Goal: Information Seeking & Learning: Learn about a topic

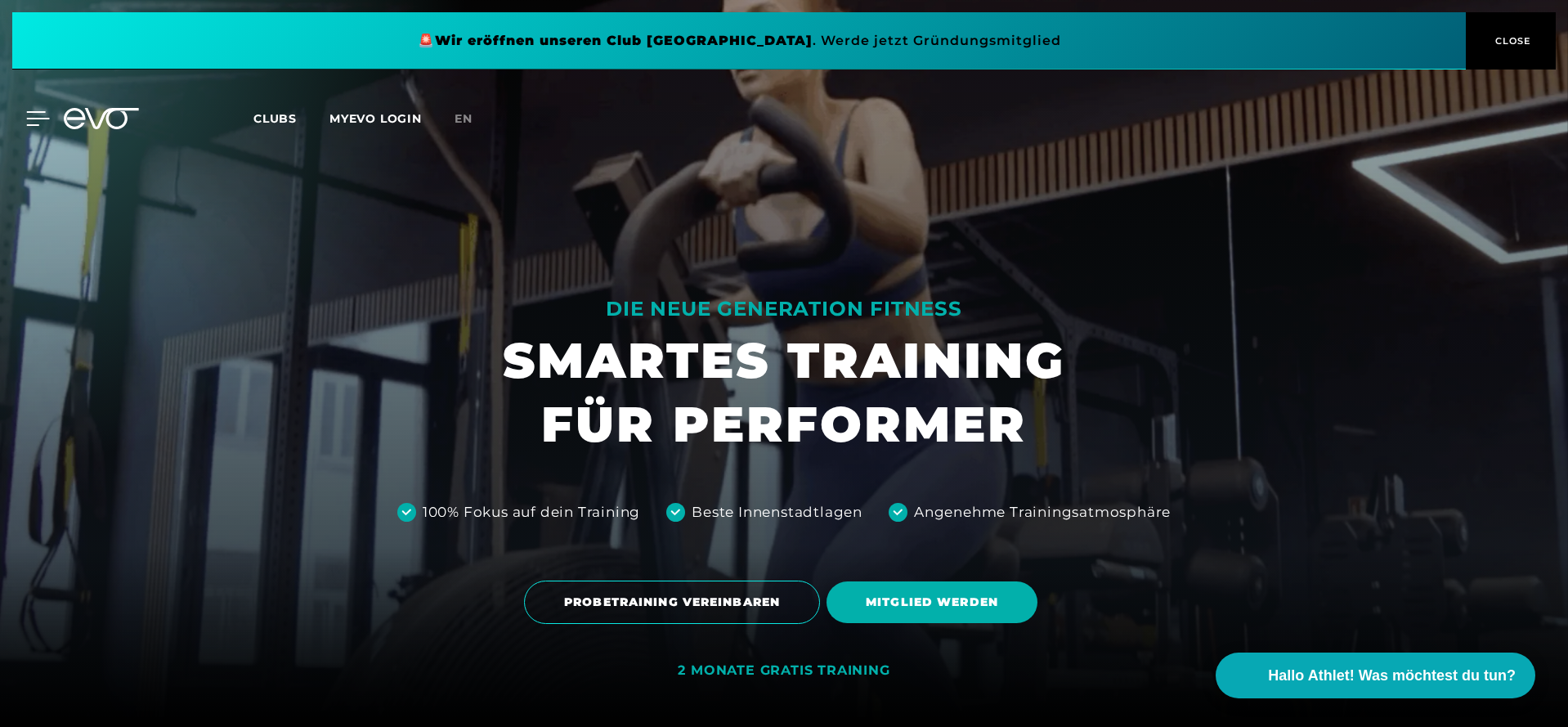
click at [42, 120] on icon at bounding box center [37, 118] width 24 height 14
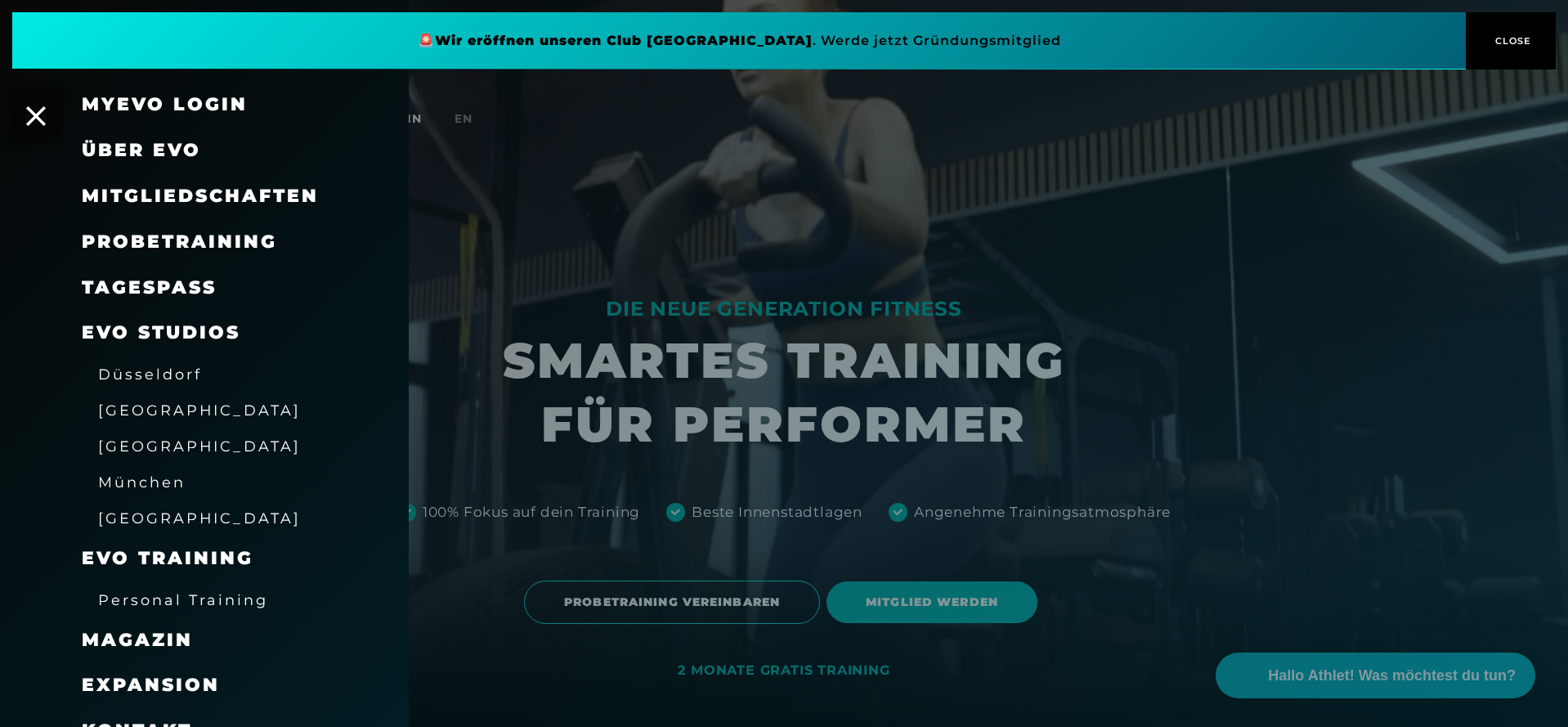
click at [42, 120] on icon at bounding box center [35, 116] width 19 height 19
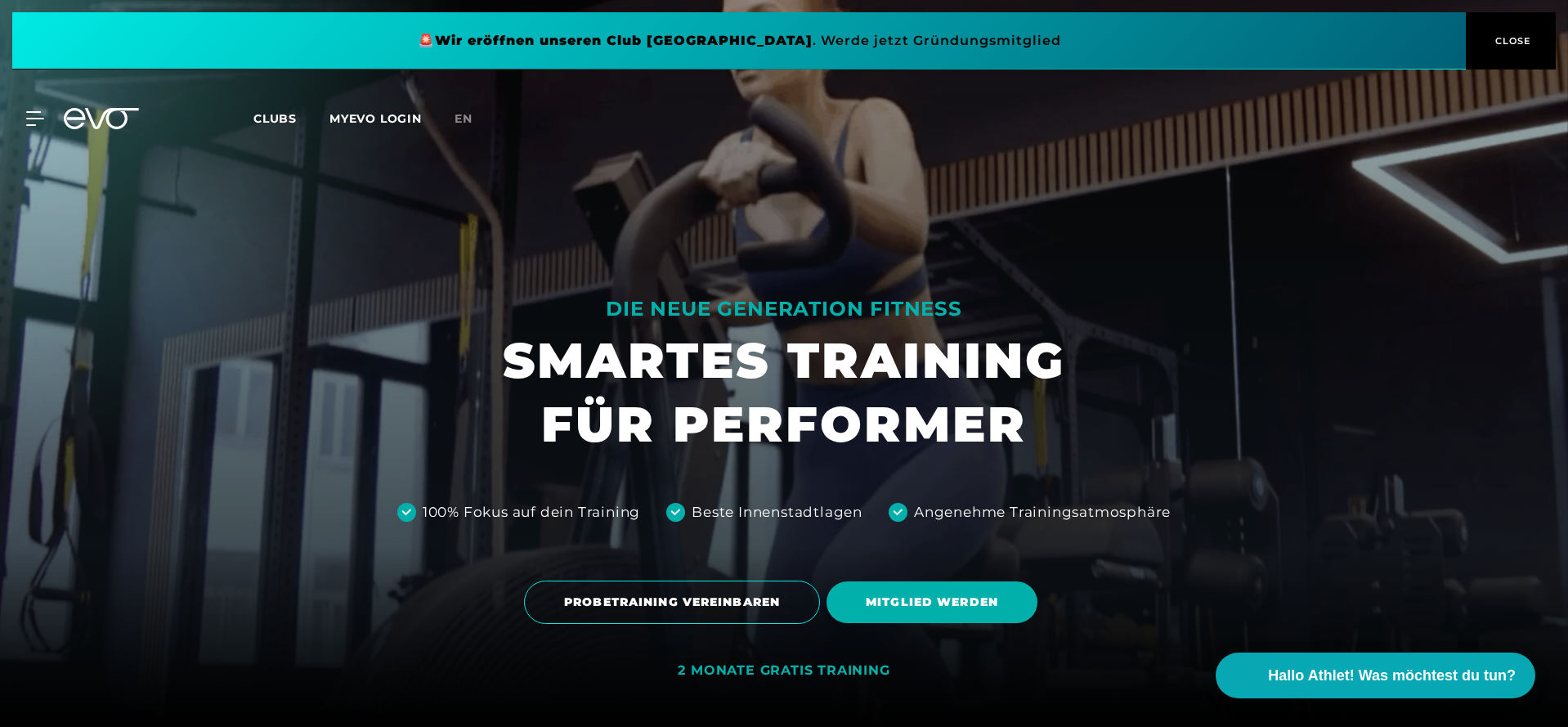
click at [80, 117] on icon at bounding box center [102, 119] width 76 height 21
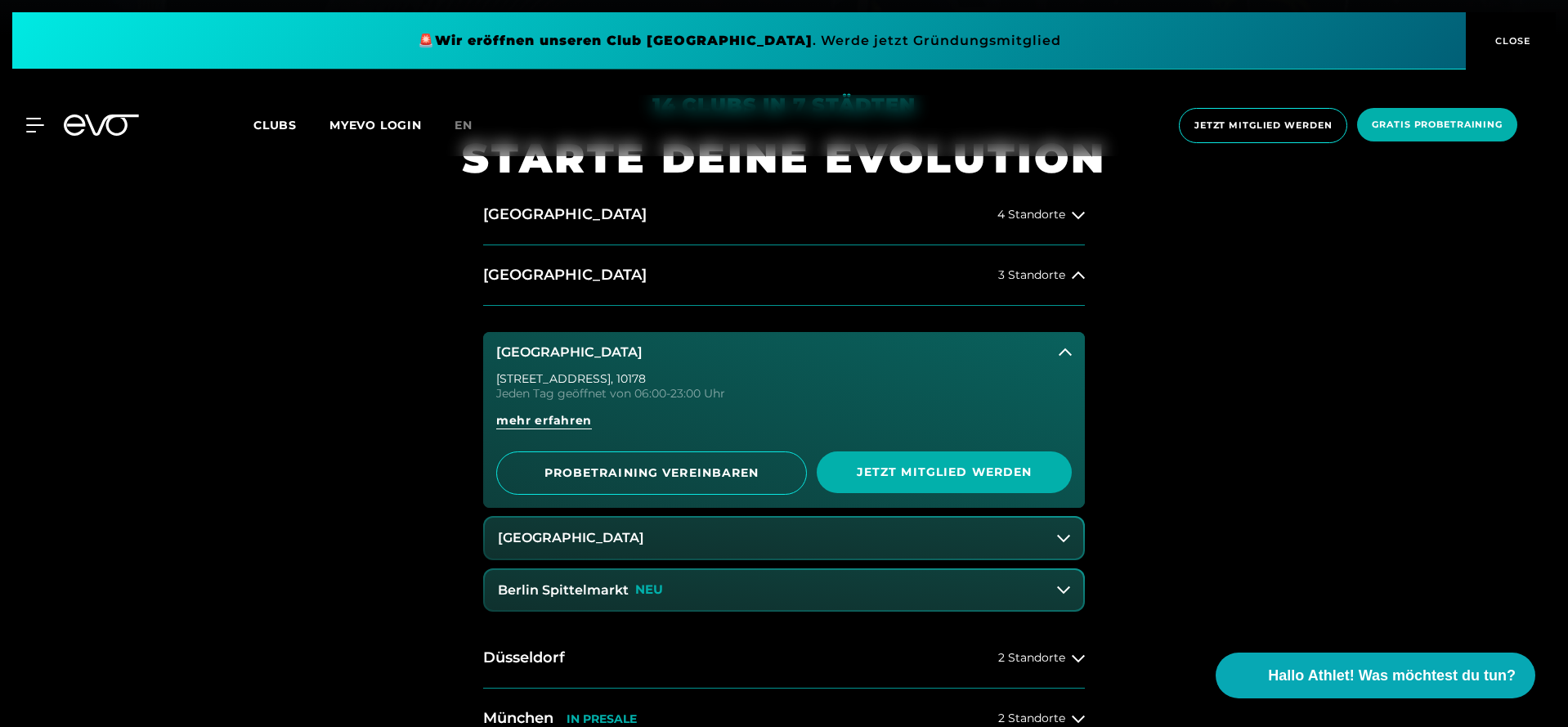
scroll to position [700, 0]
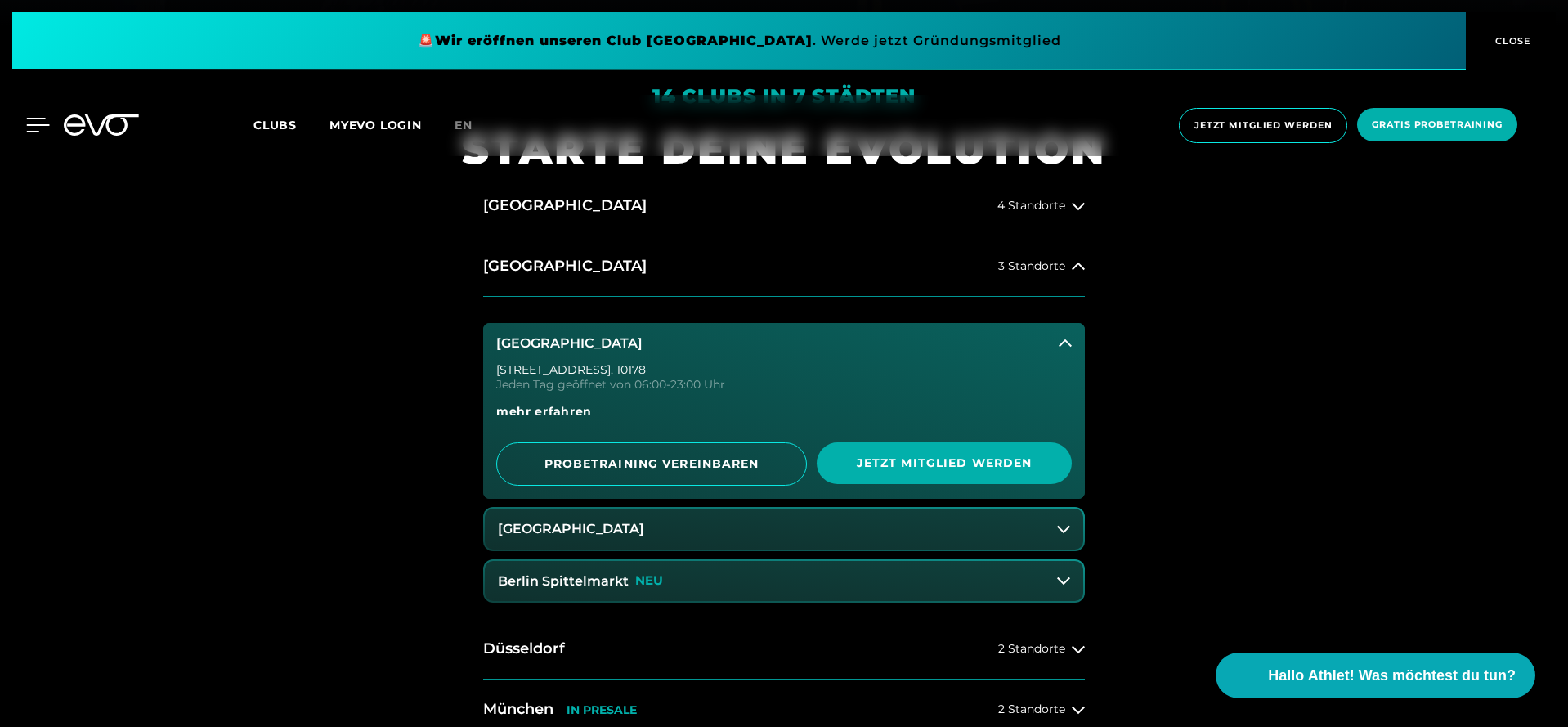
click at [37, 129] on icon at bounding box center [37, 125] width 24 height 14
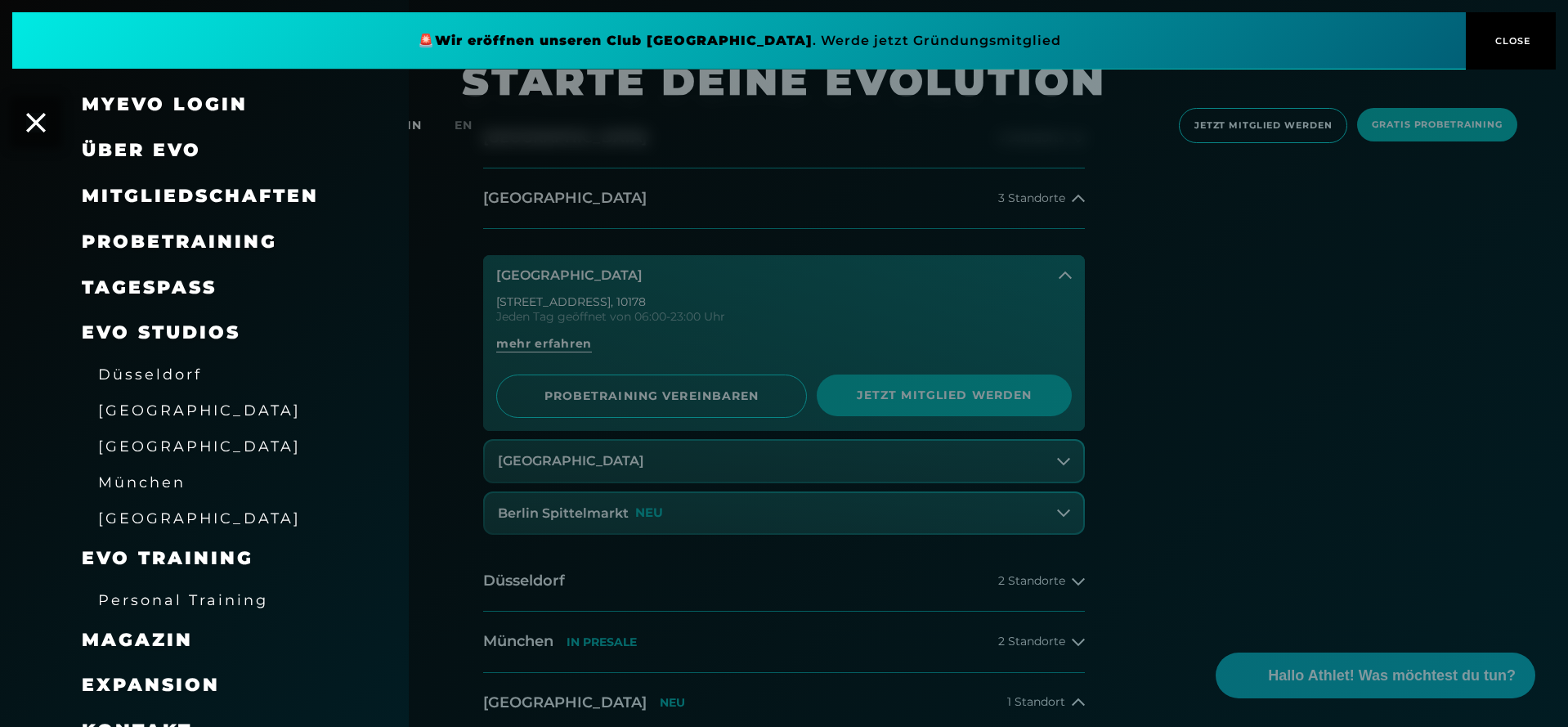
scroll to position [761, 0]
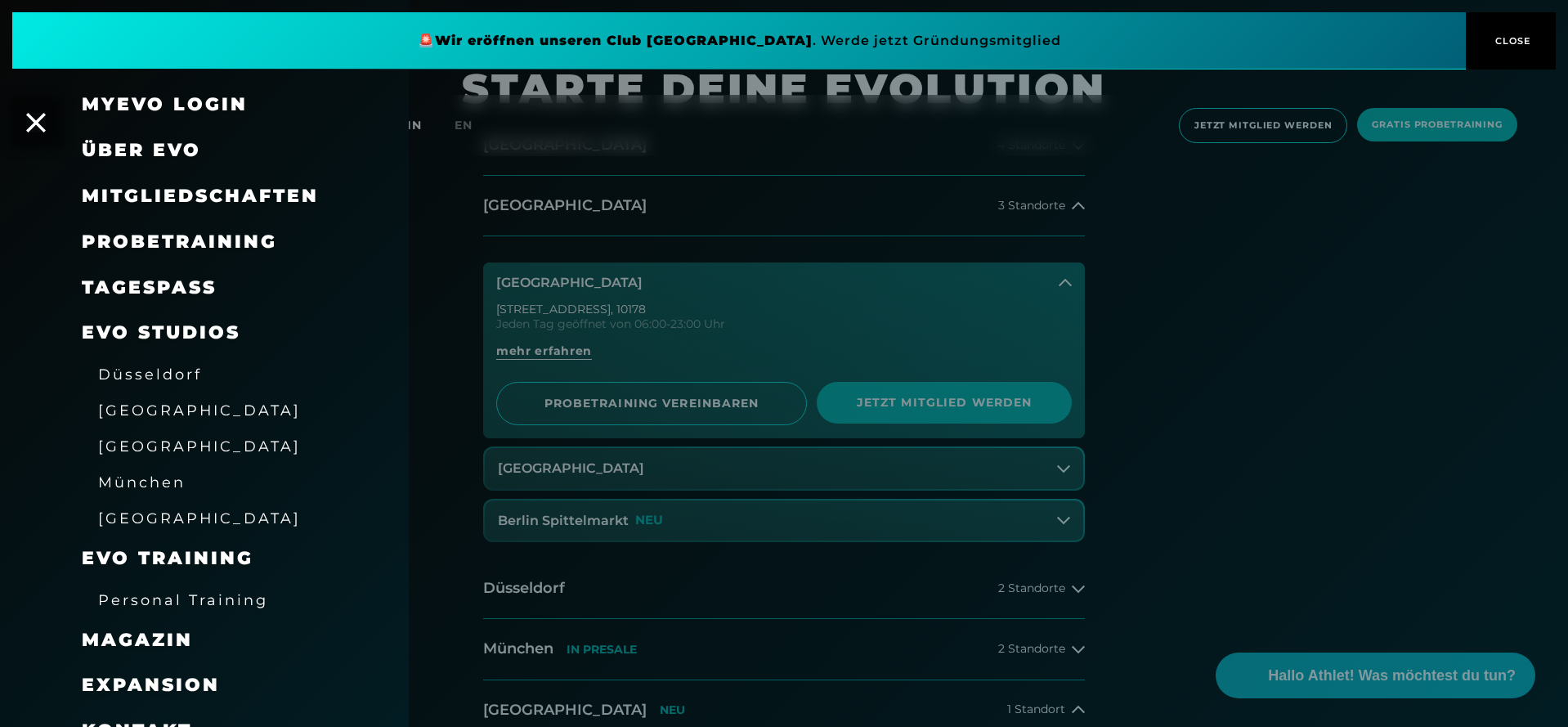
click at [159, 592] on span "Personal Training" at bounding box center [183, 600] width 170 height 17
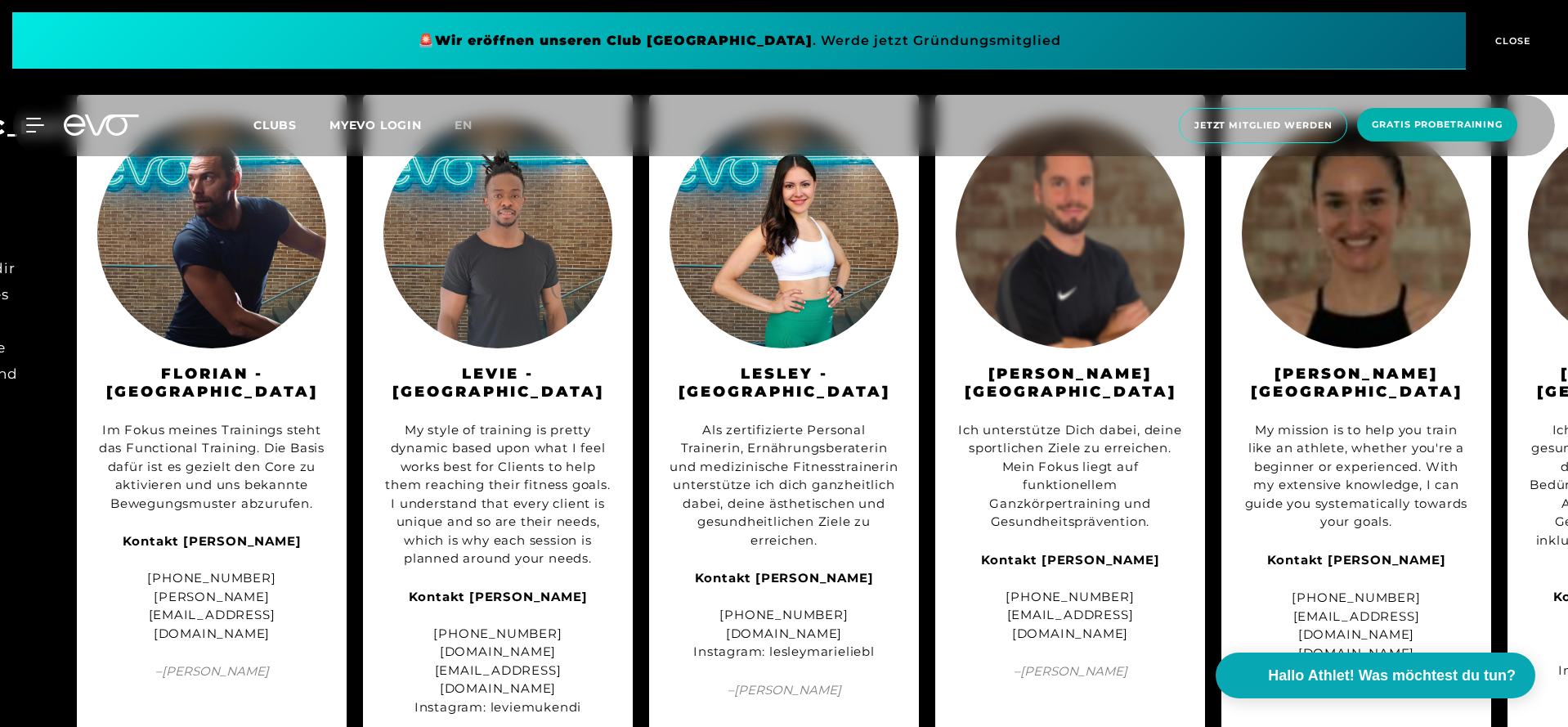
scroll to position [1787, 0]
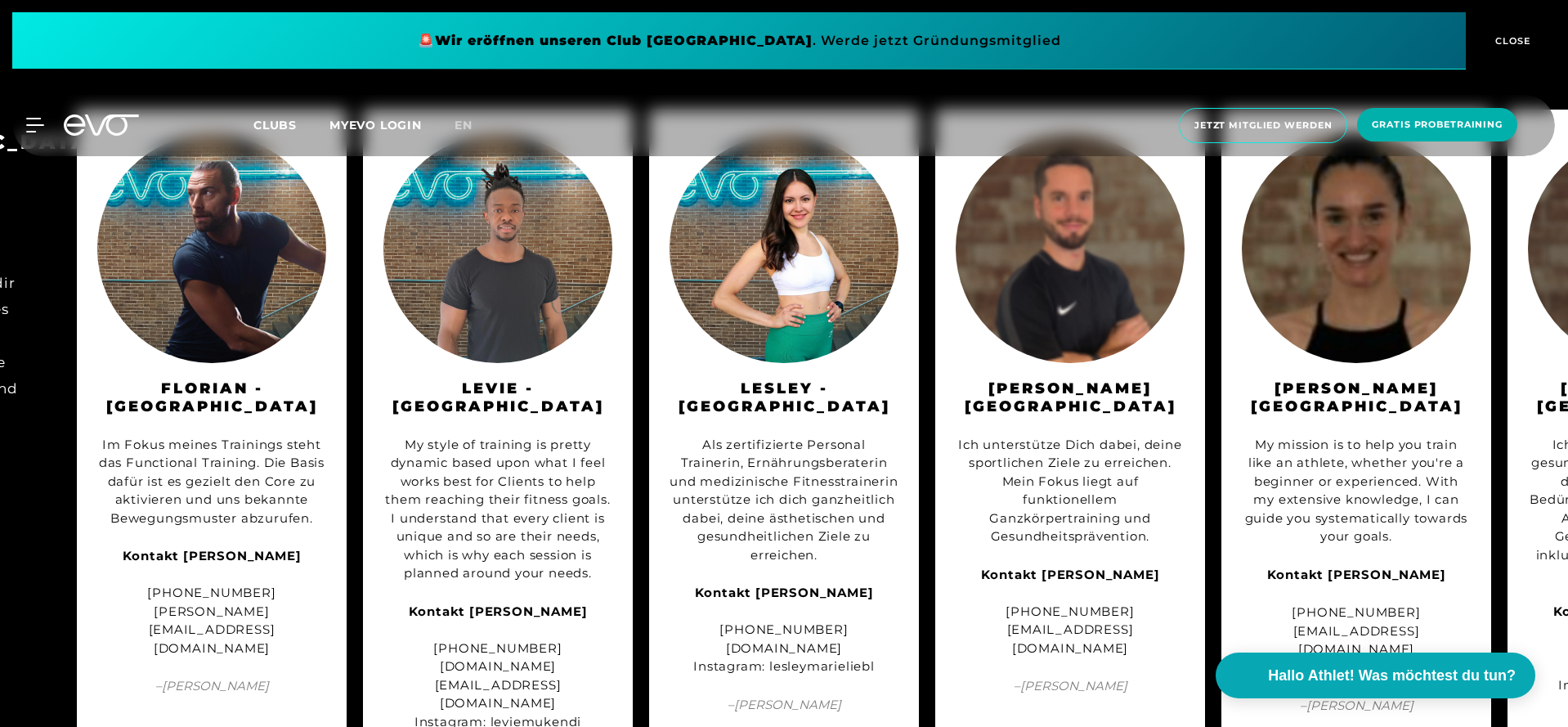
click at [507, 1] on div "🚨 Wir eröffnen unseren Club [GEOGRAPHIC_DATA] [GEOGRAPHIC_DATA] . Werde jetzt G…" at bounding box center [784, 40] width 1568 height 81
